Goal: Information Seeking & Learning: Find contact information

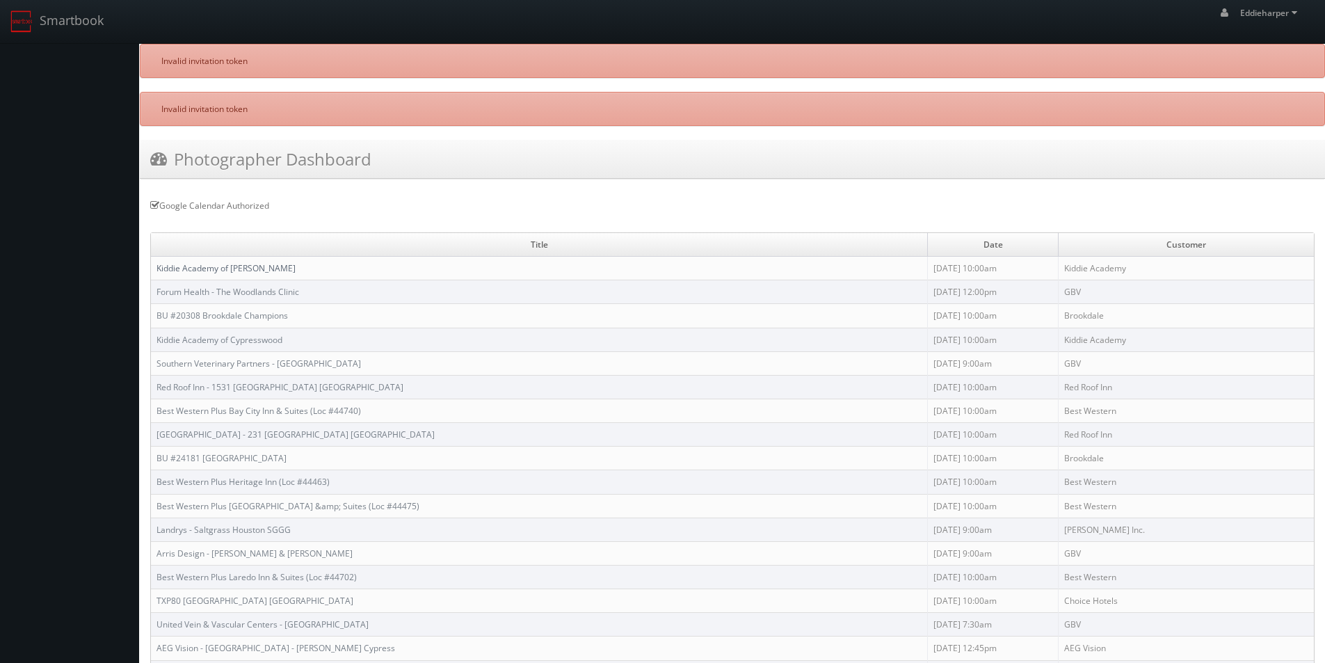
click at [233, 265] on link "Kiddie Academy of [PERSON_NAME]" at bounding box center [226, 268] width 139 height 12
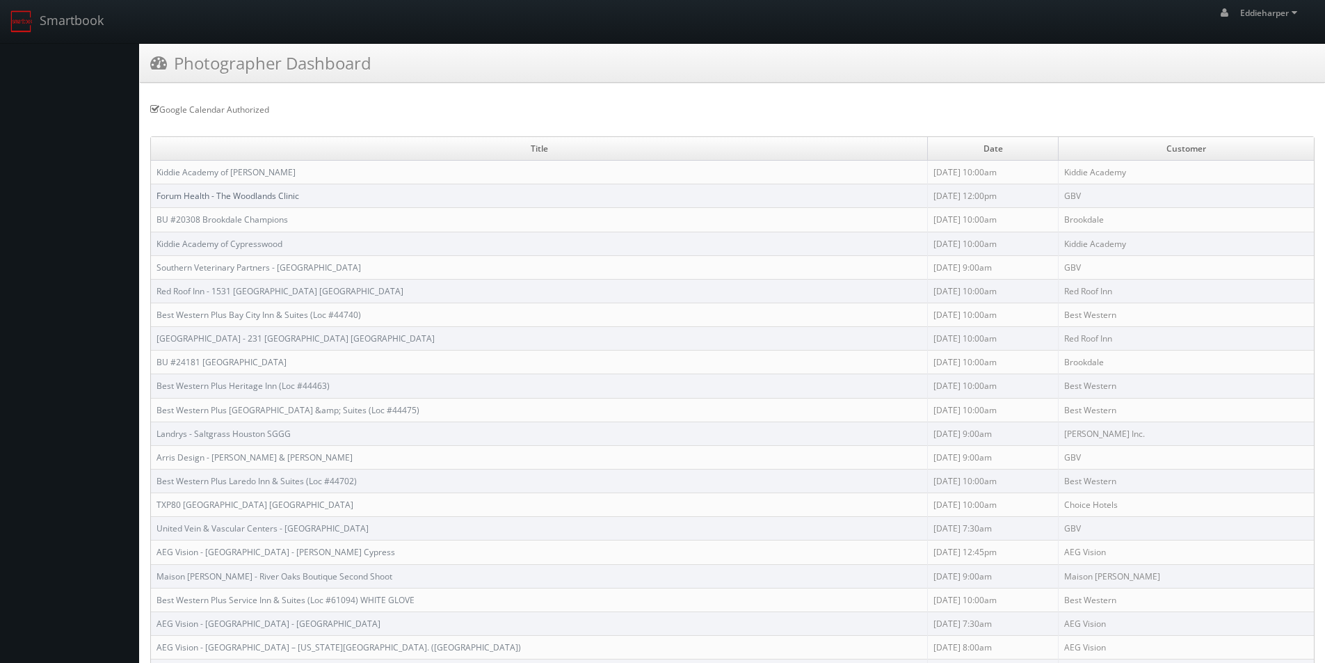
click at [247, 194] on link "Forum Health - The Woodlands Clinic" at bounding box center [228, 196] width 143 height 12
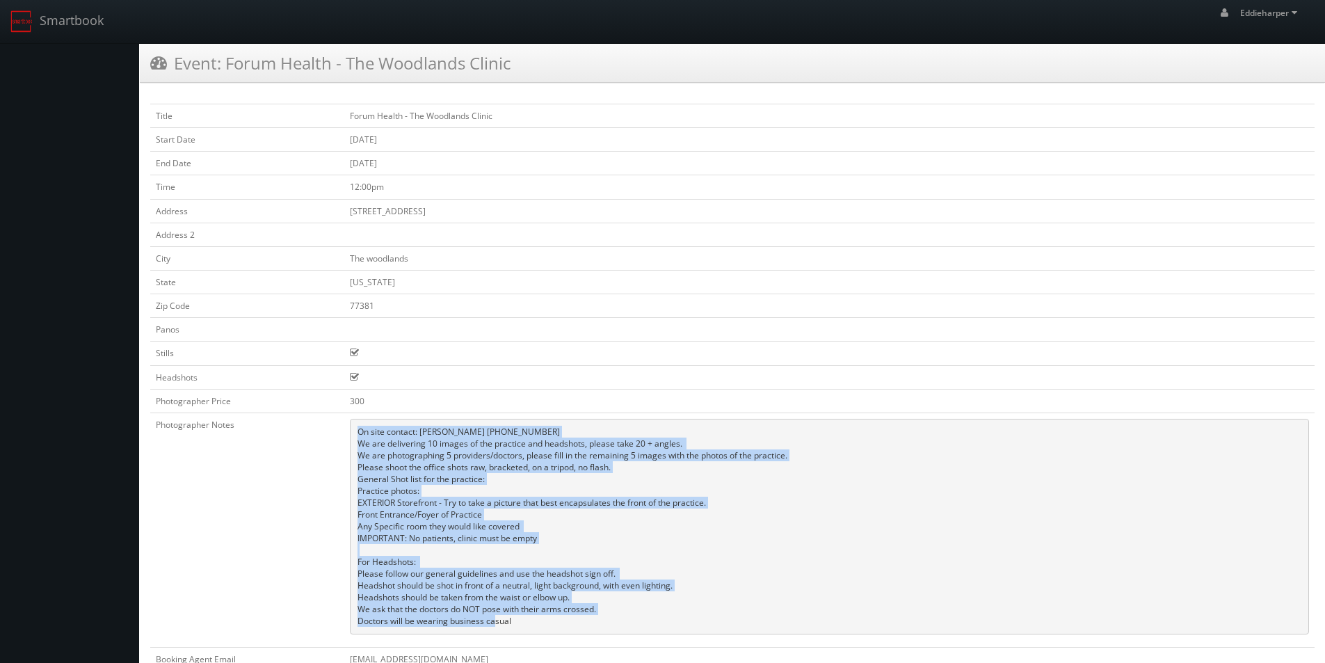
drag, startPoint x: 515, startPoint y: 621, endPoint x: 354, endPoint y: 434, distance: 247.1
click at [354, 434] on pre "On site contact: Alexa Torre 281-419-3231 We are delivering 10 images of the pr…" at bounding box center [829, 527] width 959 height 216
copy pre "On site contact: Alexa Torre 281-419-3231 We are delivering 10 images of the pr…"
